Goal: Transaction & Acquisition: Purchase product/service

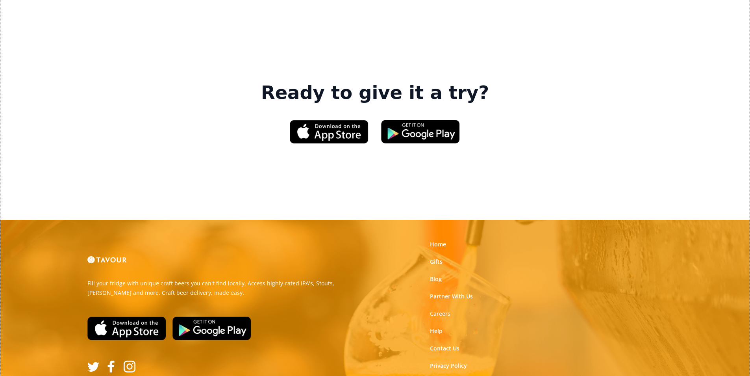
scroll to position [1191, 0]
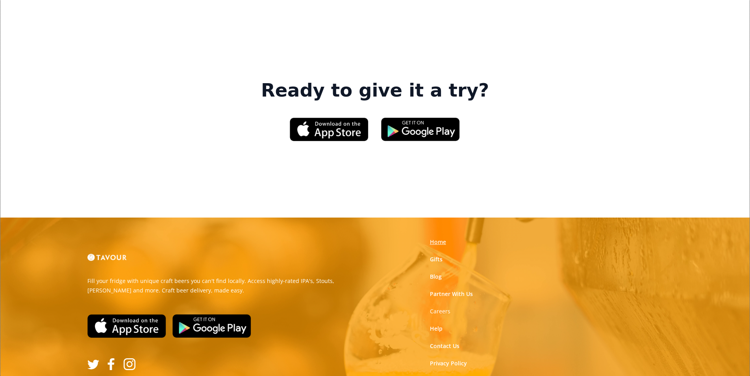
click at [436, 238] on link "Home" at bounding box center [438, 242] width 16 height 8
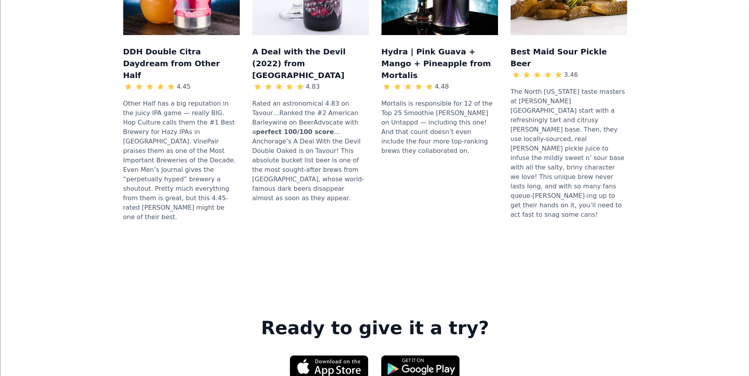
scroll to position [1191, 0]
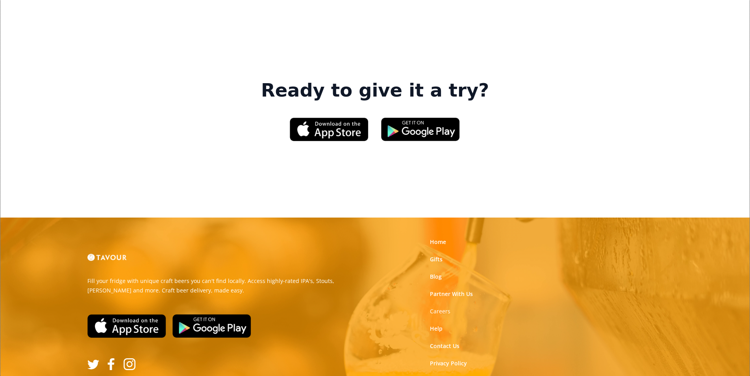
click at [435, 255] on link "Gifts" at bounding box center [436, 259] width 13 height 8
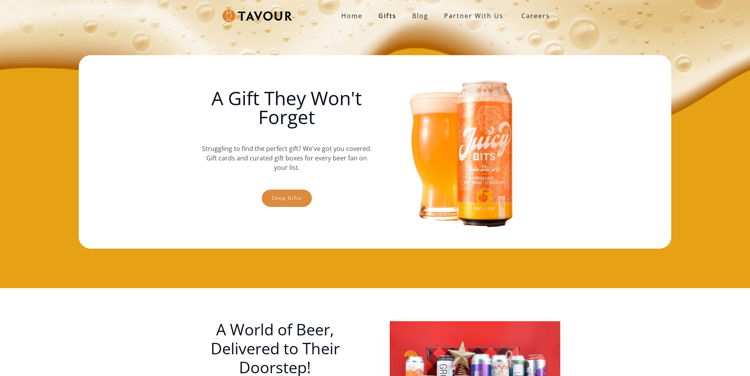
click at [264, 204] on link "Shop gifts" at bounding box center [287, 197] width 50 height 17
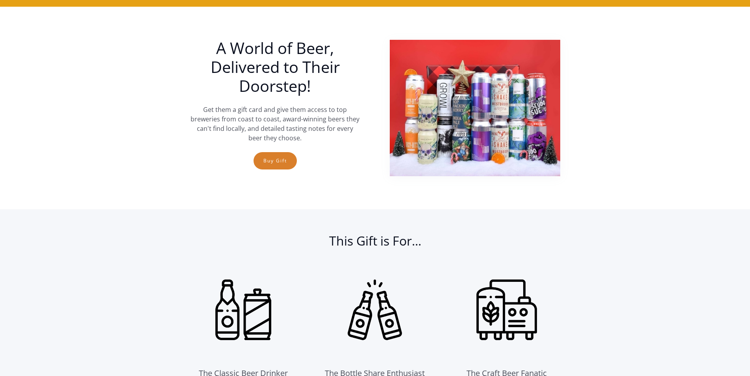
scroll to position [288, 0]
